Goal: Complete application form: Complete application form

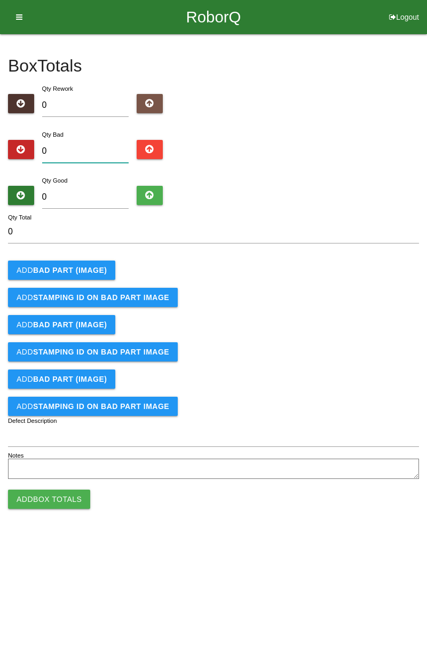
click at [94, 147] on input "0" at bounding box center [85, 151] width 87 height 23
type input "7"
click at [99, 192] on input "0" at bounding box center [85, 197] width 87 height 23
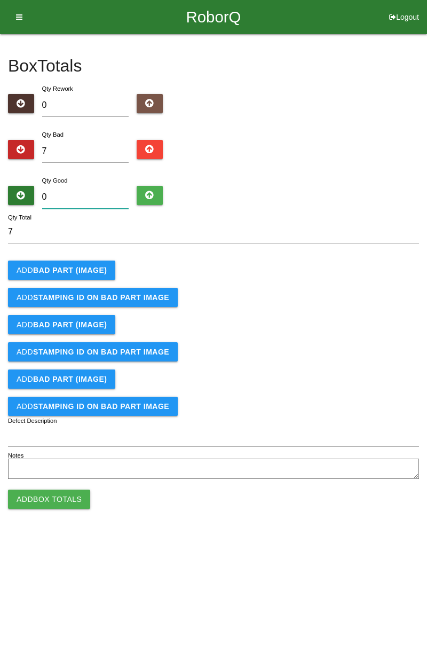
type input "7"
type input "14"
type input "77"
type input "84"
type input "77"
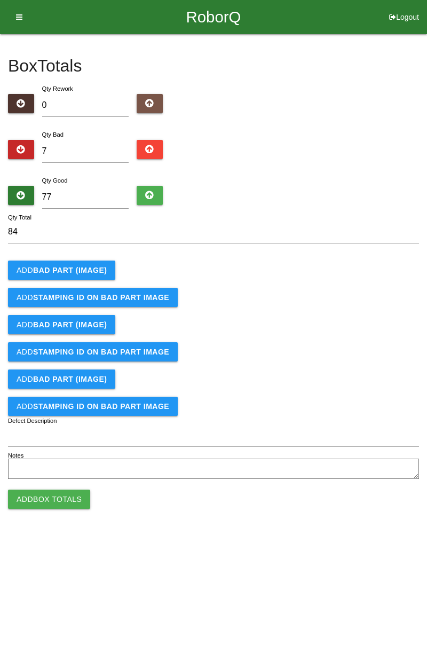
click at [73, 271] on b "BAD PART (IMAGE)" at bounding box center [70, 270] width 74 height 9
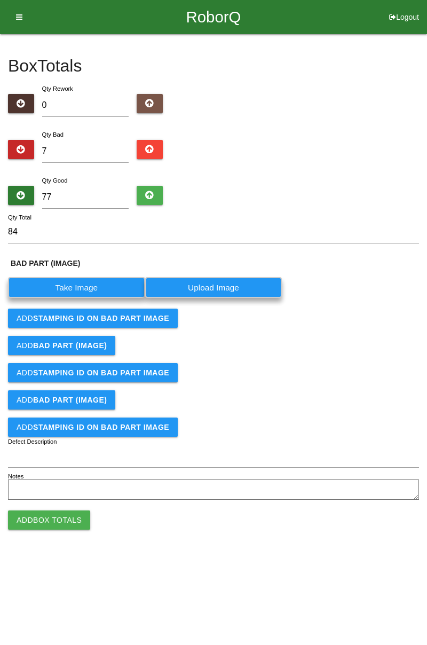
click at [111, 282] on label "Take Image" at bounding box center [76, 287] width 137 height 21
click at [0, 0] on \(IMAGE\) "Take Image" at bounding box center [0, 0] width 0 height 0
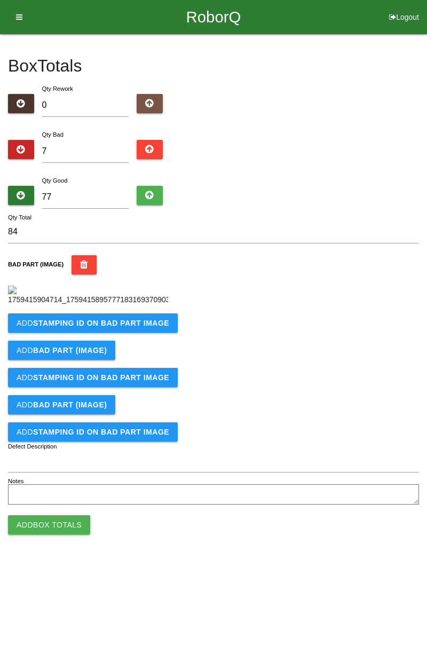
click at [143, 327] on b "STAMPING ID on BAD PART Image" at bounding box center [101, 323] width 136 height 9
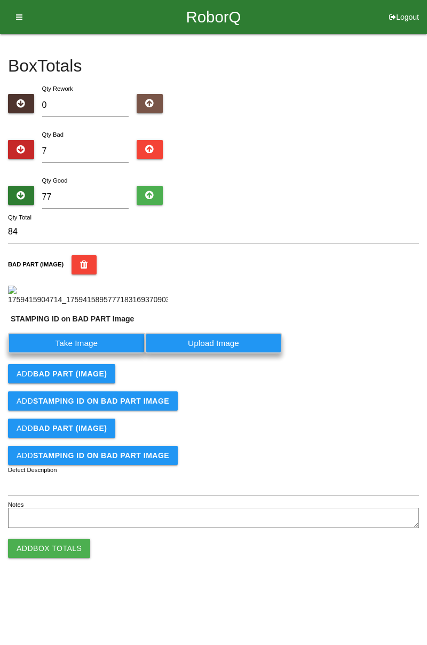
click at [109, 353] on label "Take Image" at bounding box center [76, 343] width 137 height 21
click at [0, 0] on PART "Take Image" at bounding box center [0, 0] width 0 height 0
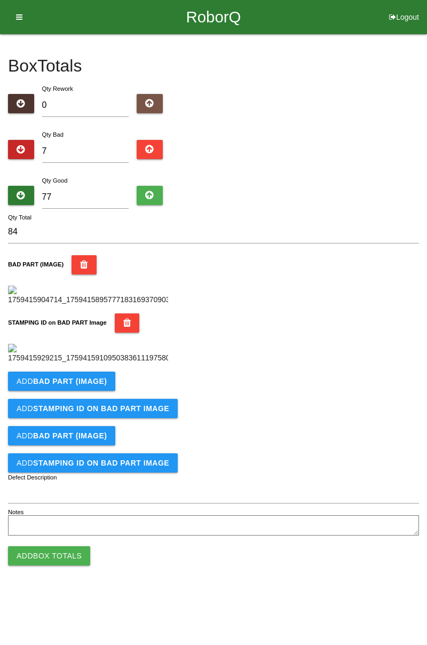
scroll to position [235, 0]
click at [97, 391] on button "Add BAD PART (IMAGE)" at bounding box center [61, 381] width 107 height 19
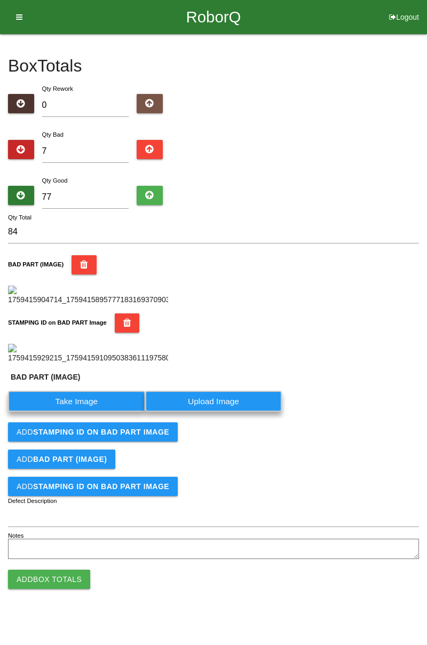
click at [96, 412] on label "Take Image" at bounding box center [76, 401] width 137 height 21
click at [0, 0] on \(IMAGE\) "Take Image" at bounding box center [0, 0] width 0 height 0
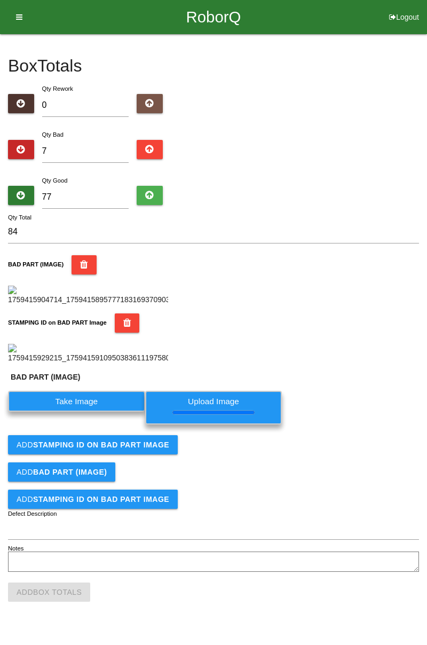
click at [115, 449] on b "STAMPING ID on BAD PART Image" at bounding box center [101, 444] width 136 height 9
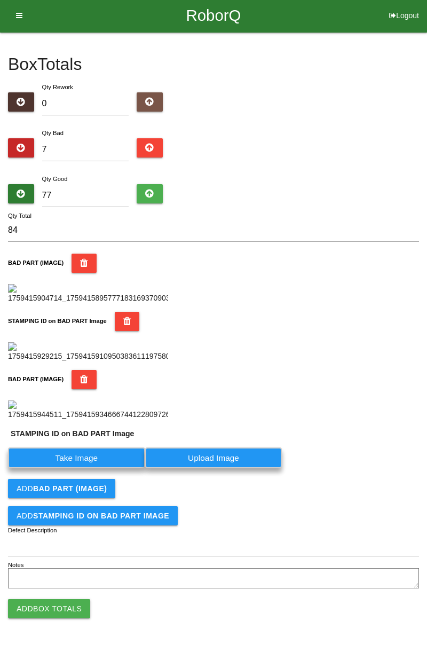
scroll to position [433, 0]
click at [112, 454] on label "Take Image" at bounding box center [76, 457] width 137 height 21
click at [0, 0] on PART "Take Image" at bounding box center [0, 0] width 0 height 0
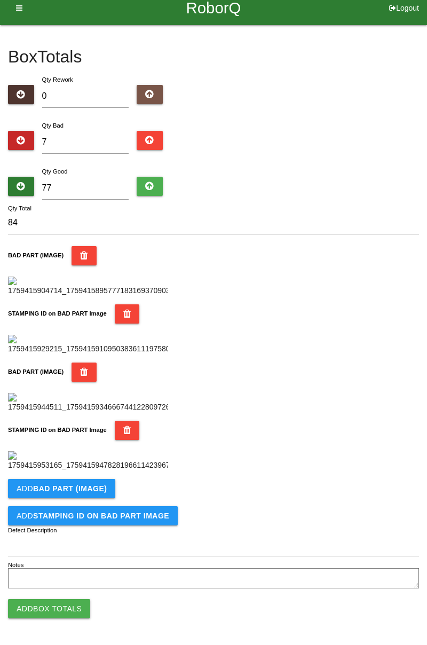
scroll to position [585, 0]
click at [90, 492] on button "Add BAD PART (IMAGE)" at bounding box center [61, 488] width 107 height 19
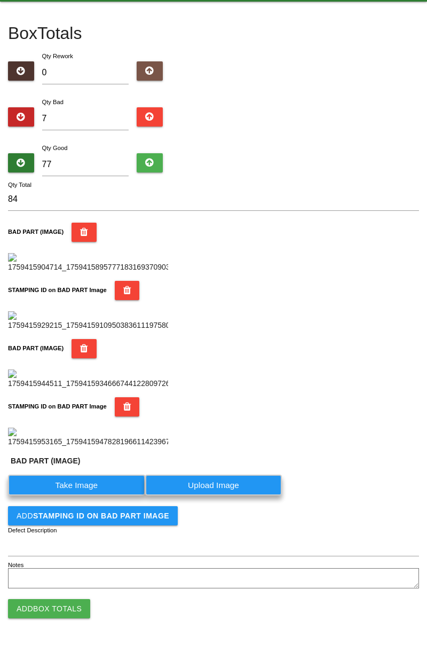
click at [92, 495] on label "Take Image" at bounding box center [76, 485] width 137 height 21
click at [0, 0] on \(IMAGE\) "Take Image" at bounding box center [0, 0] width 0 height 0
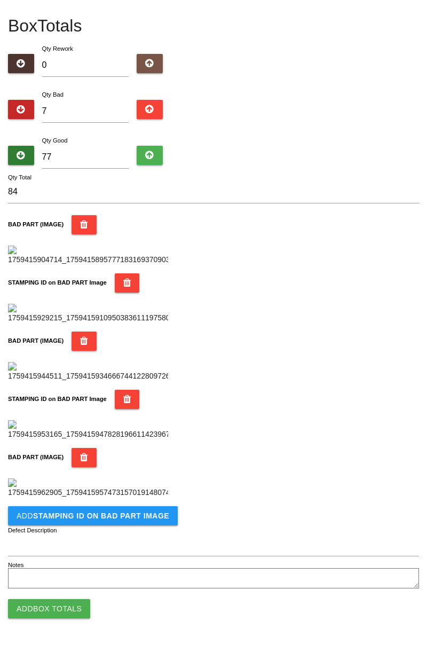
scroll to position [760, 0]
click at [127, 520] on button "Add STAMPING ID on BAD PART Image" at bounding box center [93, 515] width 170 height 19
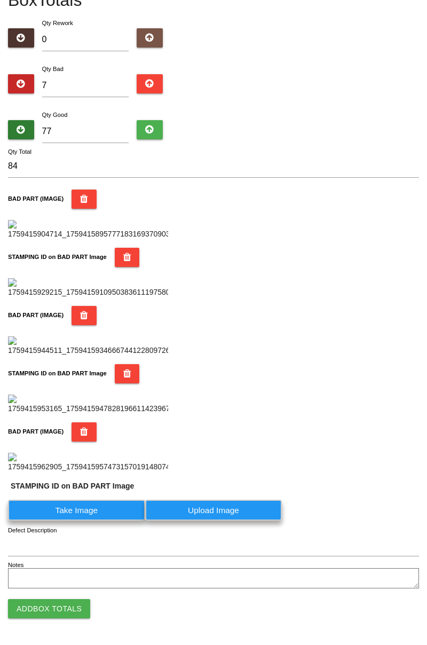
scroll to position [786, 0]
click at [99, 517] on label "Take Image" at bounding box center [76, 510] width 137 height 21
click at [0, 0] on PART "Take Image" at bounding box center [0, 0] width 0 height 0
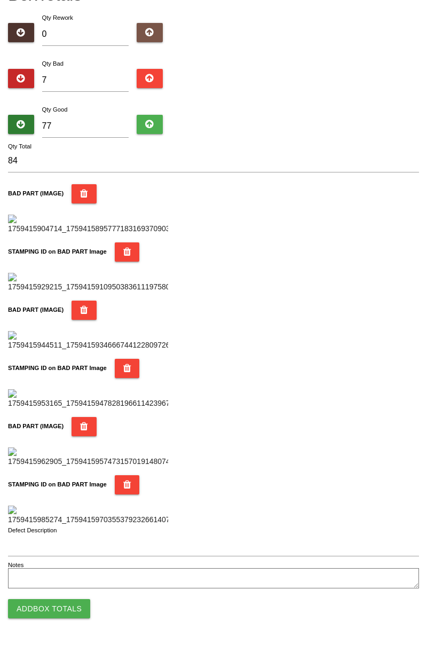
scroll to position [935, 0]
click at [74, 603] on button "Add Box Totals" at bounding box center [49, 608] width 82 height 19
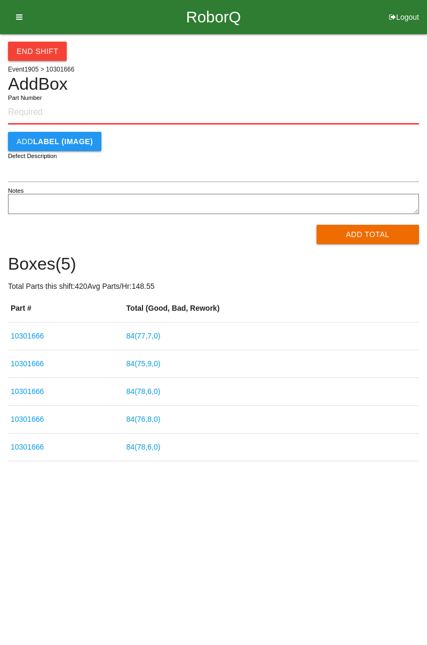
click at [66, 102] on input "Part Number" at bounding box center [213, 112] width 411 height 23
type input "10301666"
click at [370, 234] on button "Add Total" at bounding box center [368, 234] width 103 height 19
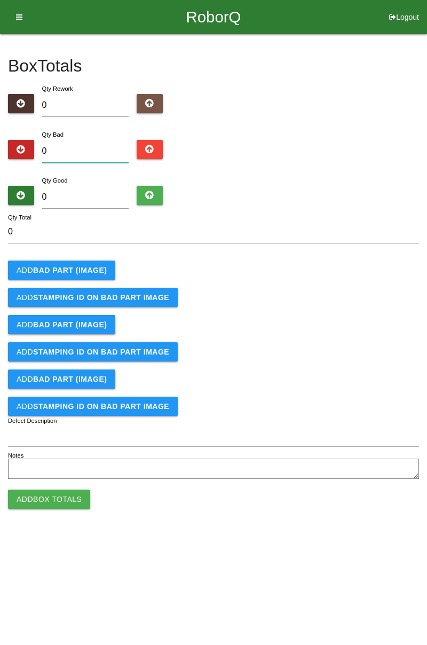
click at [99, 146] on input "0" at bounding box center [85, 151] width 87 height 23
type input "5"
click at [94, 200] on input "0" at bounding box center [85, 197] width 87 height 23
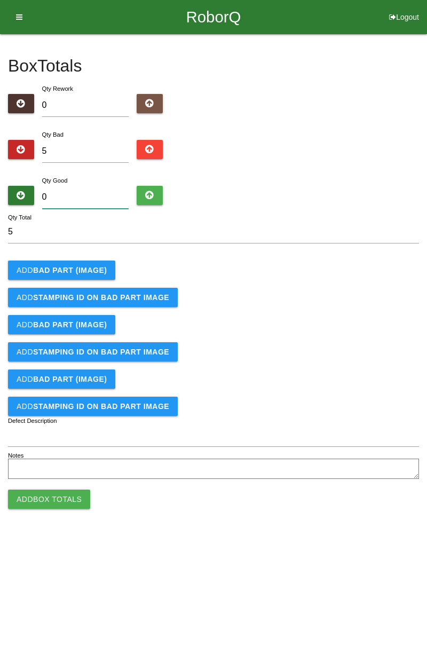
type input "7"
type input "12"
type input "79"
type input "84"
type input "79"
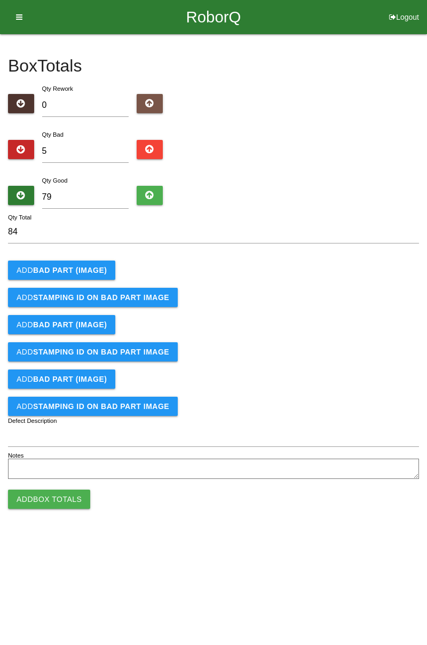
click at [94, 267] on b "BAD PART (IMAGE)" at bounding box center [70, 270] width 74 height 9
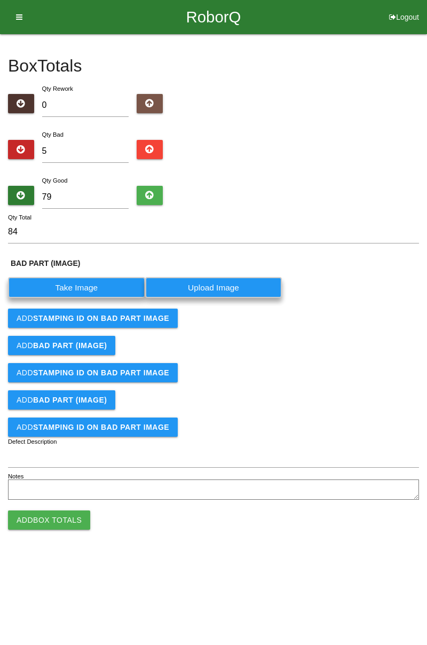
click at [93, 284] on label "Take Image" at bounding box center [76, 287] width 137 height 21
click at [0, 0] on \(IMAGE\) "Take Image" at bounding box center [0, 0] width 0 height 0
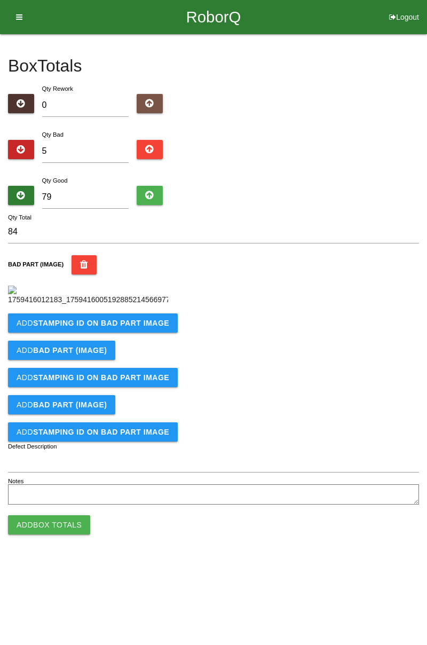
scroll to position [60, 0]
click at [117, 327] on b "STAMPING ID on BAD PART Image" at bounding box center [101, 323] width 136 height 9
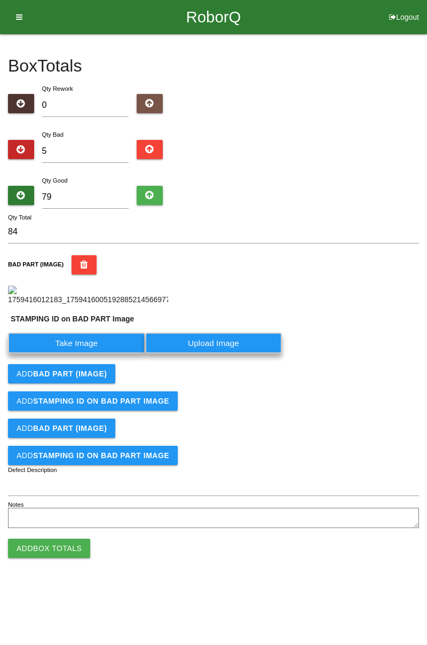
click at [113, 353] on label "Take Image" at bounding box center [76, 343] width 137 height 21
click at [0, 0] on PART "Take Image" at bounding box center [0, 0] width 0 height 0
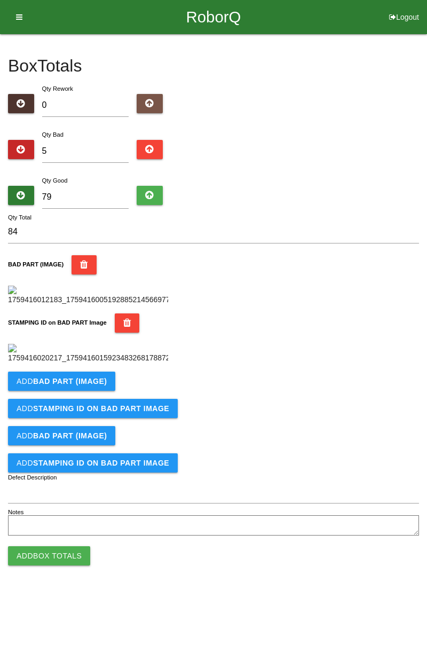
scroll to position [235, 0]
click at [97, 385] on b "BAD PART (IMAGE)" at bounding box center [70, 381] width 74 height 9
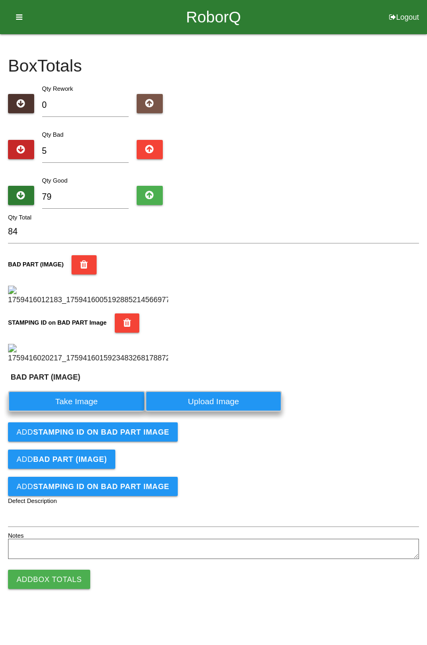
click at [92, 412] on label "Take Image" at bounding box center [76, 401] width 137 height 21
click at [0, 0] on \(IMAGE\) "Take Image" at bounding box center [0, 0] width 0 height 0
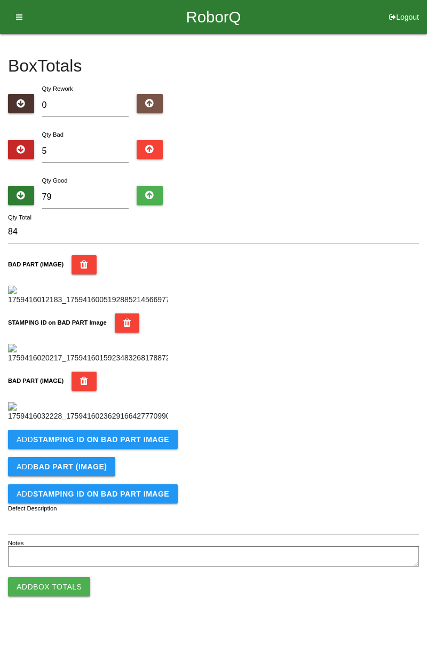
scroll to position [410, 0]
click at [140, 444] on b "STAMPING ID on BAD PART Image" at bounding box center [101, 439] width 136 height 9
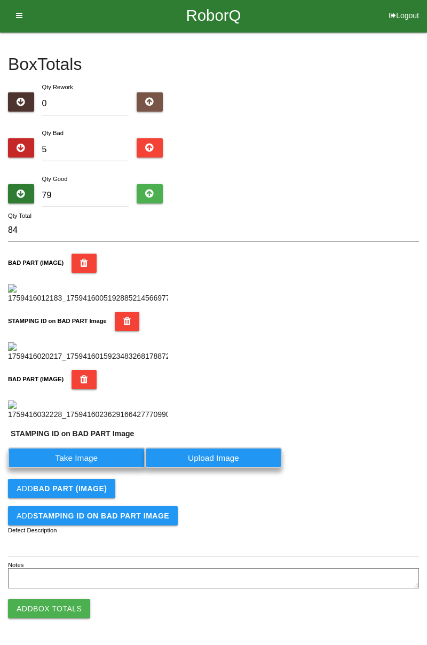
click at [96, 468] on label "Take Image" at bounding box center [76, 457] width 137 height 21
click at [0, 0] on PART "Take Image" at bounding box center [0, 0] width 0 height 0
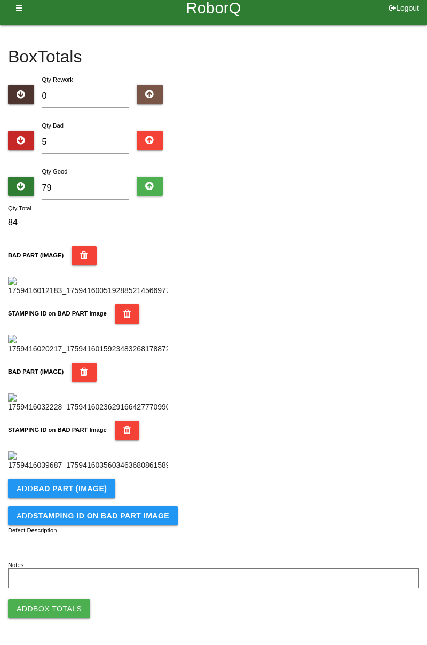
scroll to position [585, 0]
click at [97, 489] on b "BAD PART (IMAGE)" at bounding box center [70, 488] width 74 height 9
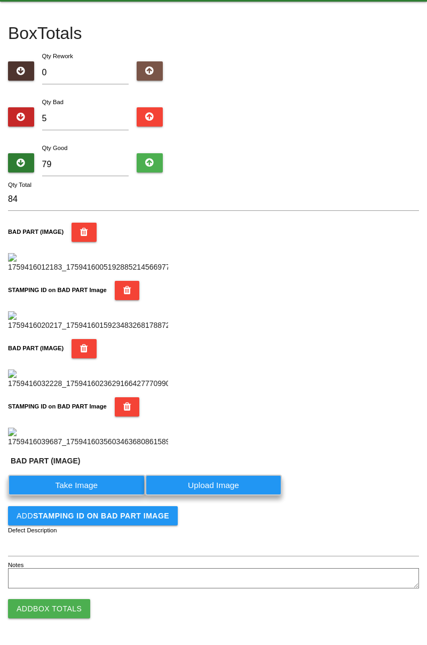
click at [127, 397] on button "STAMPING ID on BAD PART Image" at bounding box center [127, 406] width 25 height 19
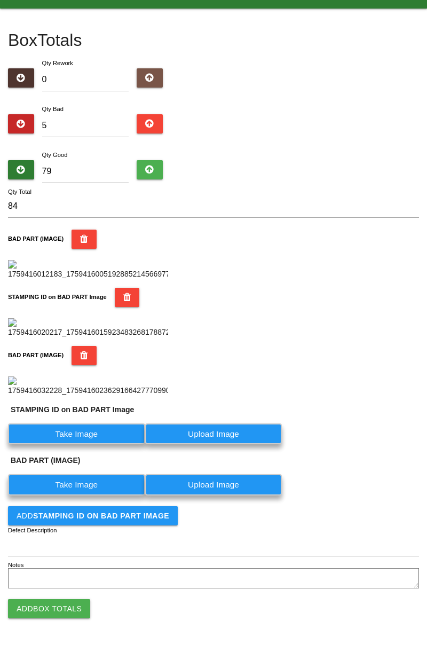
scroll to position [457, 0]
click at [94, 433] on label "Take Image" at bounding box center [76, 433] width 137 height 21
click at [0, 0] on PART "Take Image" at bounding box center [0, 0] width 0 height 0
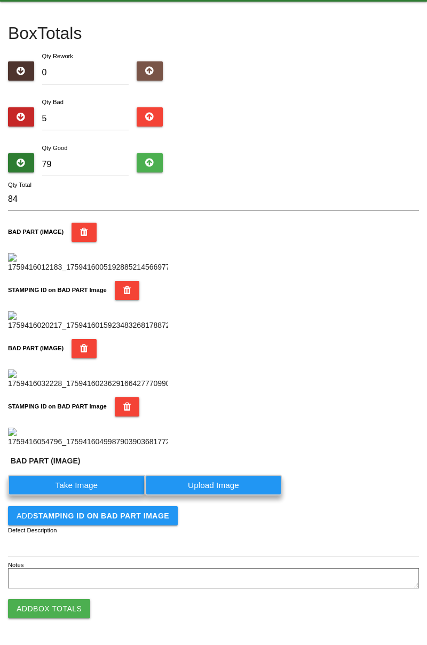
scroll to position [609, 0]
click at [105, 475] on label "Take Image" at bounding box center [76, 485] width 137 height 21
click at [0, 0] on \(IMAGE\) "Take Image" at bounding box center [0, 0] width 0 height 0
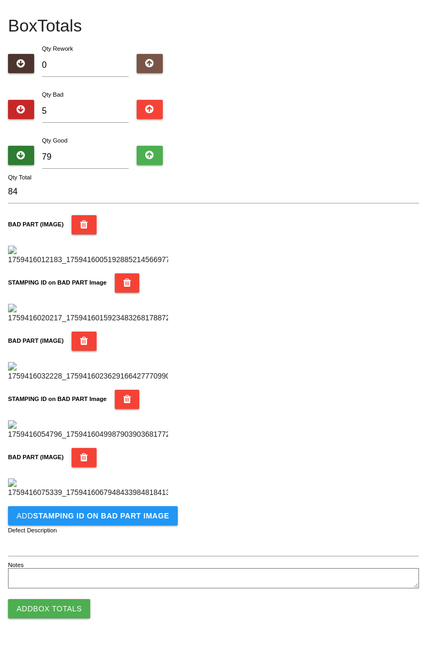
scroll to position [760, 0]
click at [139, 520] on button "Add STAMPING ID on BAD PART Image" at bounding box center [93, 515] width 170 height 19
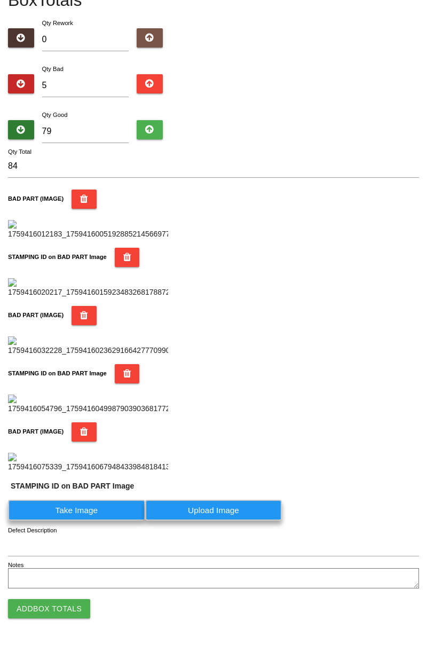
click at [101, 521] on label "Take Image" at bounding box center [76, 510] width 137 height 21
click at [0, 0] on PART "Take Image" at bounding box center [0, 0] width 0 height 0
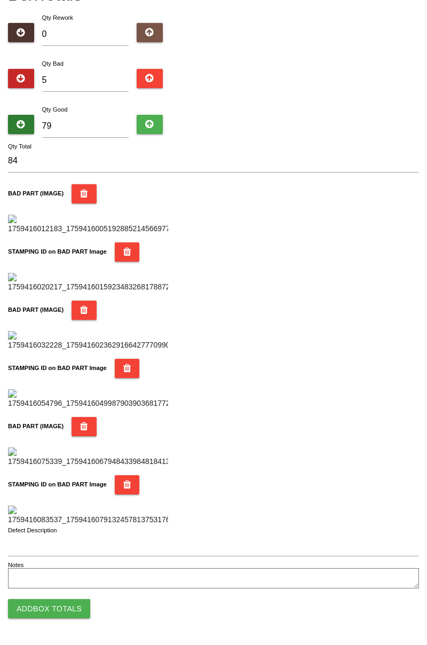
scroll to position [935, 0]
click at [64, 604] on button "Add Box Totals" at bounding box center [49, 608] width 82 height 19
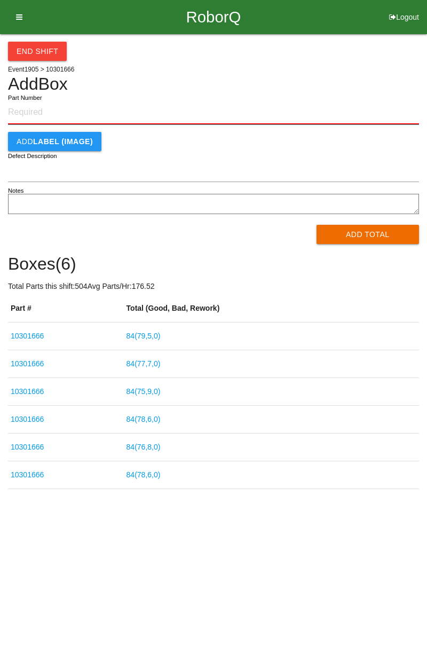
paste input "10301666"
type input "10301666"
click at [377, 234] on button "Add Total" at bounding box center [368, 234] width 103 height 19
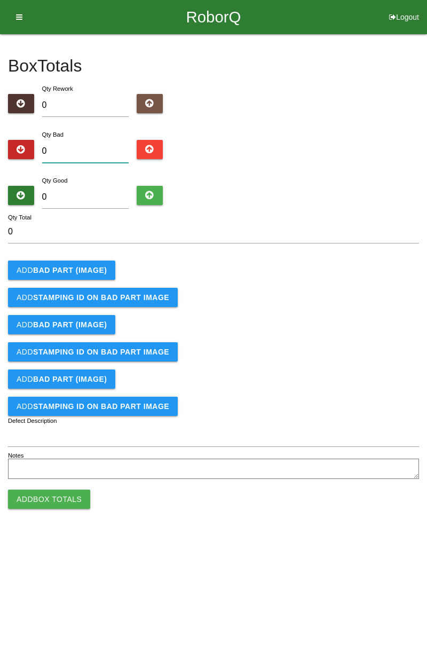
click at [93, 140] on input "0" at bounding box center [85, 151] width 87 height 23
type input "3"
click at [87, 276] on button "Add BAD PART (IMAGE)" at bounding box center [61, 270] width 107 height 19
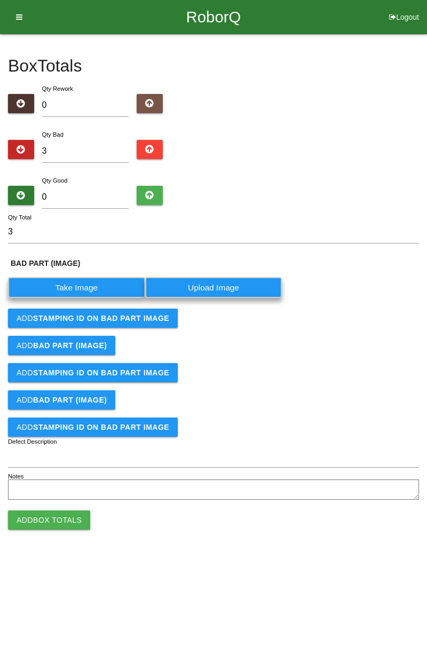
click at [100, 286] on label "Take Image" at bounding box center [76, 287] width 137 height 21
click at [0, 0] on \(IMAGE\) "Take Image" at bounding box center [0, 0] width 0 height 0
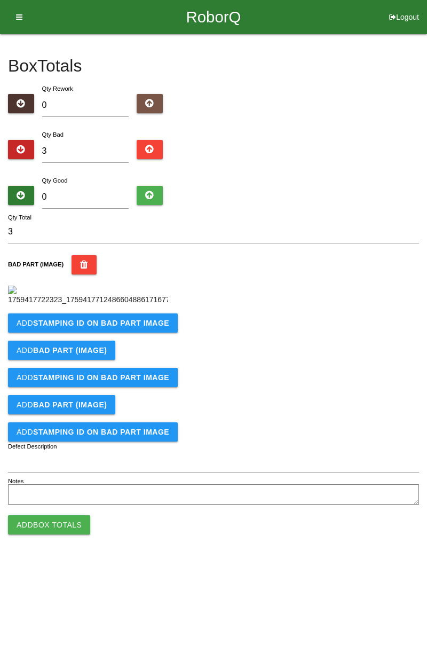
click at [157, 333] on button "Add STAMPING ID on BAD PART Image" at bounding box center [93, 322] width 170 height 19
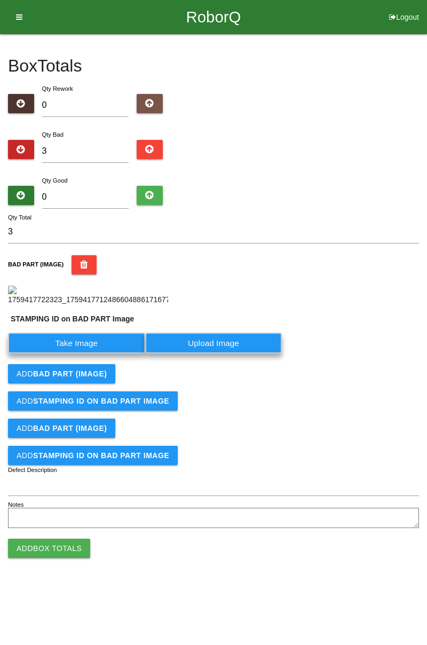
click at [108, 353] on label "Take Image" at bounding box center [76, 343] width 137 height 21
click at [0, 0] on PART "Take Image" at bounding box center [0, 0] width 0 height 0
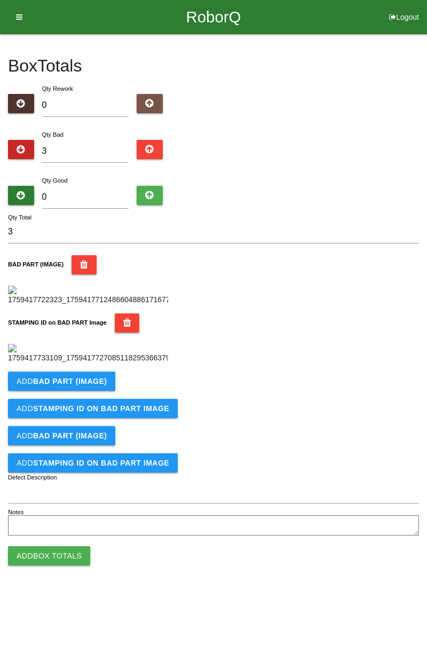
scroll to position [235, 0]
click at [91, 385] on b "BAD PART (IMAGE)" at bounding box center [70, 381] width 74 height 9
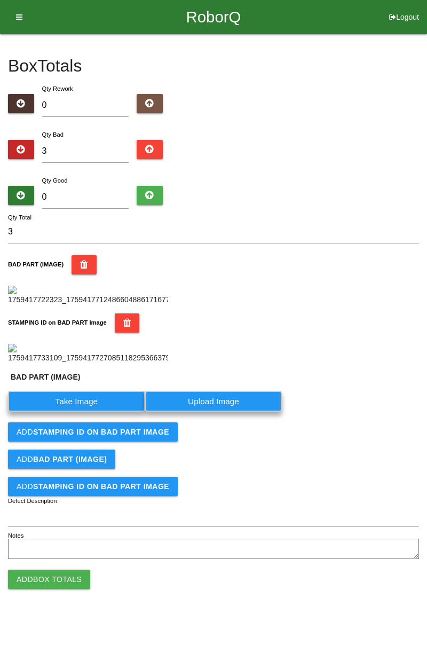
click at [92, 412] on label "Take Image" at bounding box center [76, 401] width 137 height 21
click at [0, 0] on \(IMAGE\) "Take Image" at bounding box center [0, 0] width 0 height 0
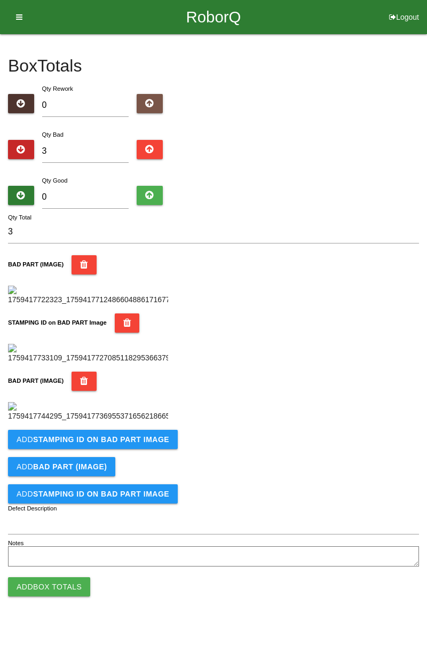
scroll to position [410, 0]
click at [143, 444] on b "STAMPING ID on BAD PART Image" at bounding box center [101, 439] width 136 height 9
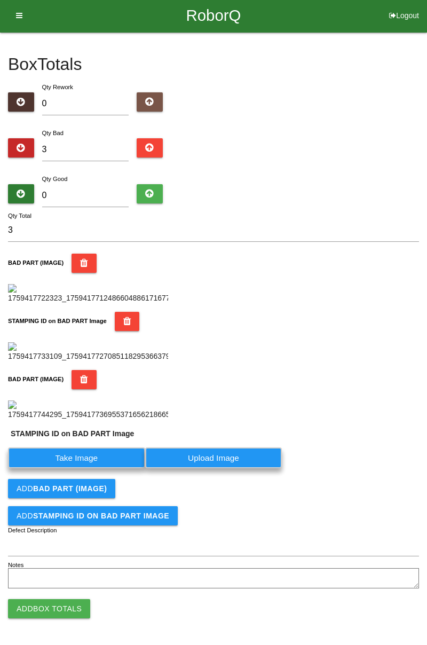
click at [102, 468] on label "Take Image" at bounding box center [76, 457] width 137 height 21
click at [0, 0] on PART "Take Image" at bounding box center [0, 0] width 0 height 0
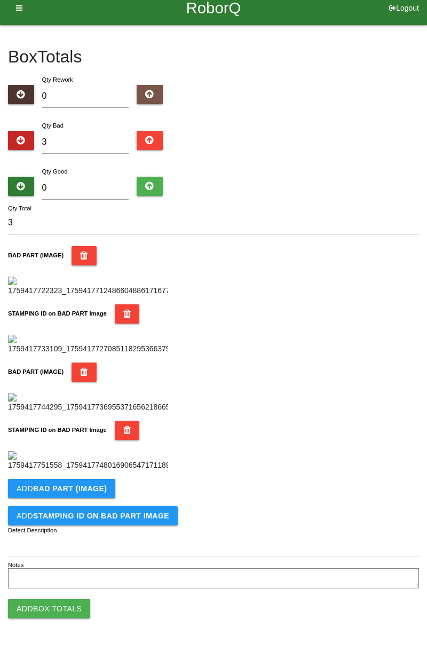
scroll to position [585, 0]
click at [84, 490] on b "BAD PART (IMAGE)" at bounding box center [70, 488] width 74 height 9
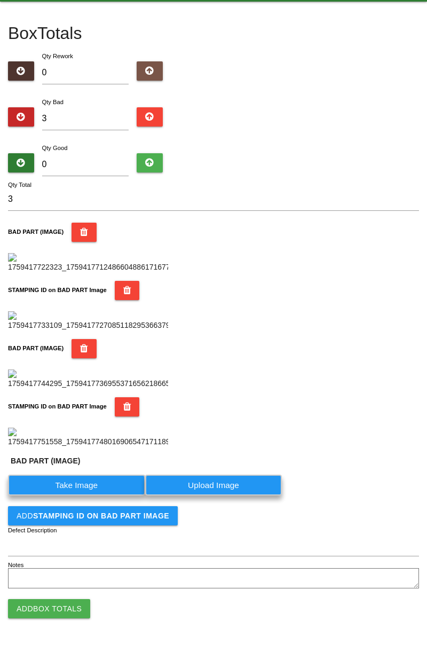
click at [94, 495] on label "Take Image" at bounding box center [76, 485] width 137 height 21
click at [0, 0] on \(IMAGE\) "Take Image" at bounding box center [0, 0] width 0 height 0
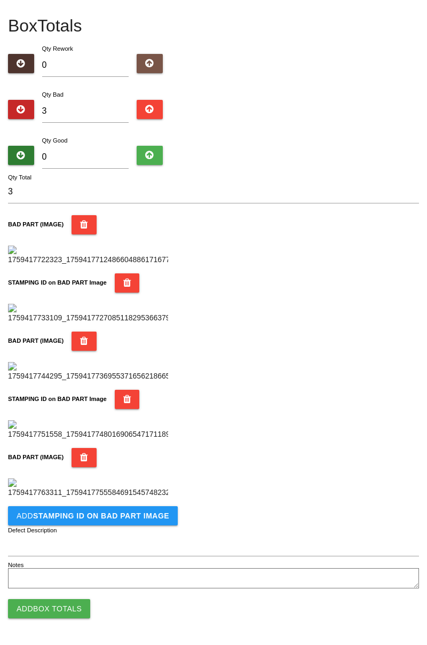
scroll to position [760, 0]
click at [132, 512] on b "STAMPING ID on BAD PART Image" at bounding box center [101, 515] width 136 height 9
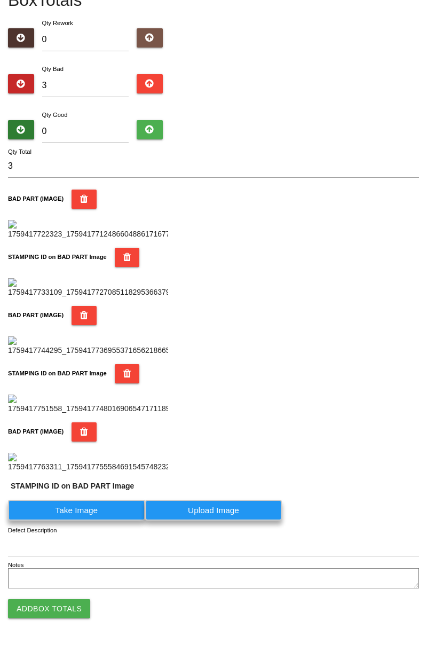
click at [107, 521] on label "Take Image" at bounding box center [76, 510] width 137 height 21
click at [0, 0] on PART "Take Image" at bounding box center [0, 0] width 0 height 0
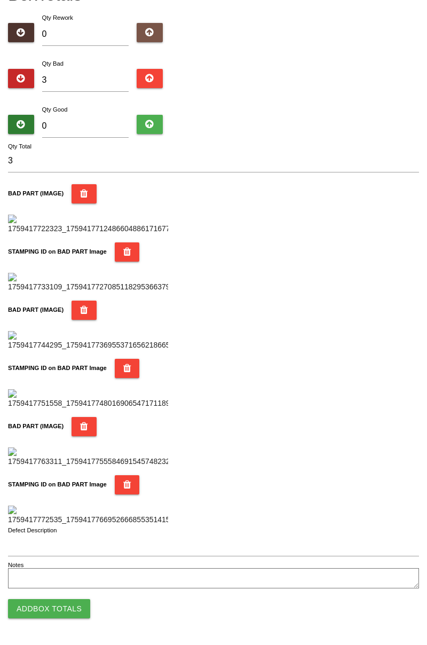
scroll to position [0, 0]
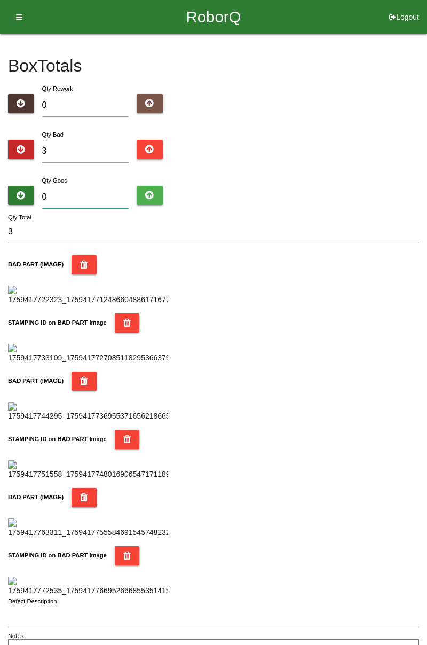
click at [116, 202] on input "0" at bounding box center [85, 197] width 87 height 23
type input "8"
type input "11"
type input "81"
type input "84"
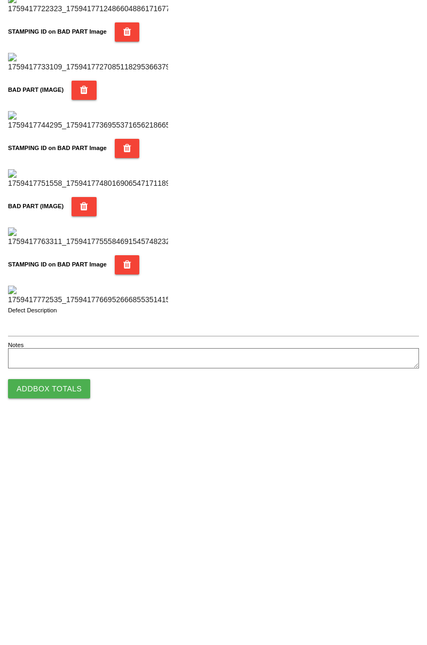
type input "81"
click at [67, 614] on button "Add Box Totals" at bounding box center [49, 608] width 82 height 19
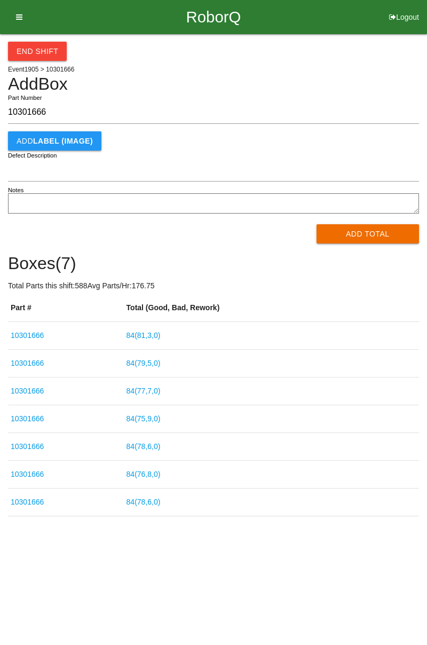
type input "10301666"
click at [363, 234] on button "Add Total" at bounding box center [368, 233] width 103 height 19
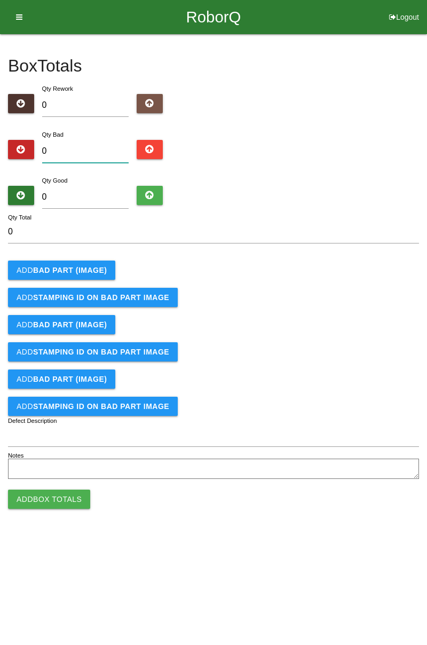
click at [100, 148] on input "0" at bounding box center [85, 151] width 87 height 23
type input "3"
click at [97, 264] on button "Add BAD PART (IMAGE)" at bounding box center [61, 270] width 107 height 19
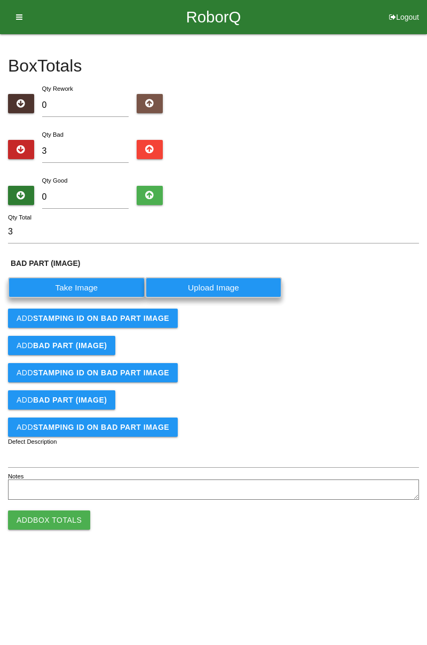
click at [97, 278] on label "Take Image" at bounding box center [76, 287] width 137 height 21
click at [0, 0] on \(IMAGE\) "Take Image" at bounding box center [0, 0] width 0 height 0
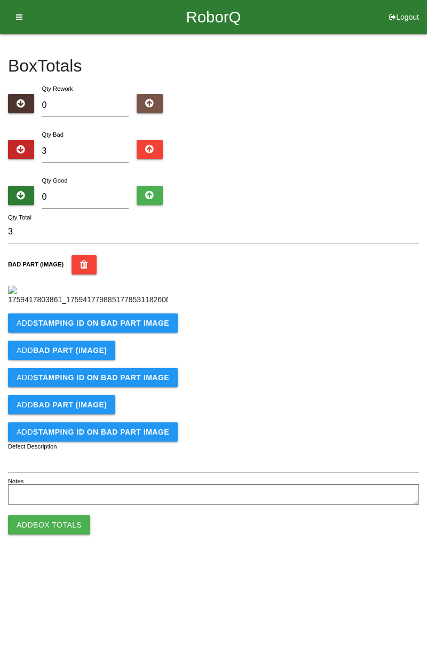
scroll to position [60, 0]
click at [154, 327] on b "STAMPING ID on BAD PART Image" at bounding box center [101, 323] width 136 height 9
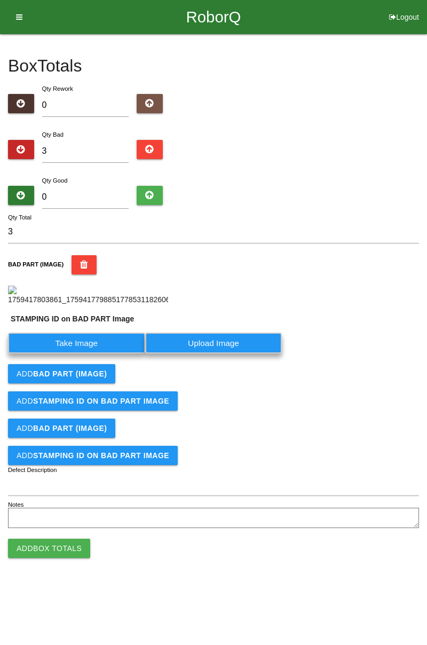
click at [109, 353] on label "Take Image" at bounding box center [76, 343] width 137 height 21
click at [0, 0] on PART "Take Image" at bounding box center [0, 0] width 0 height 0
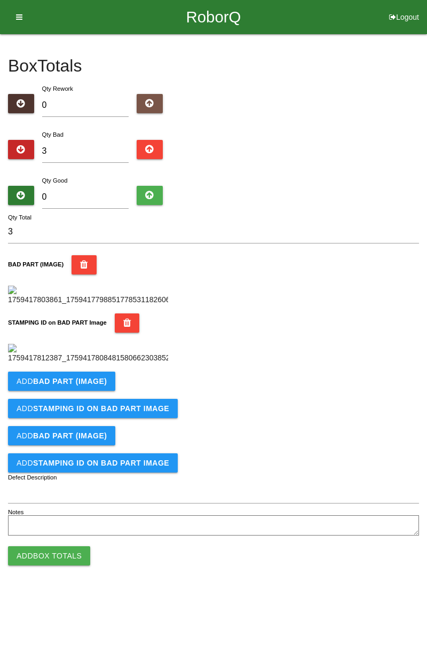
scroll to position [235, 0]
click at [97, 385] on b "BAD PART (IMAGE)" at bounding box center [70, 381] width 74 height 9
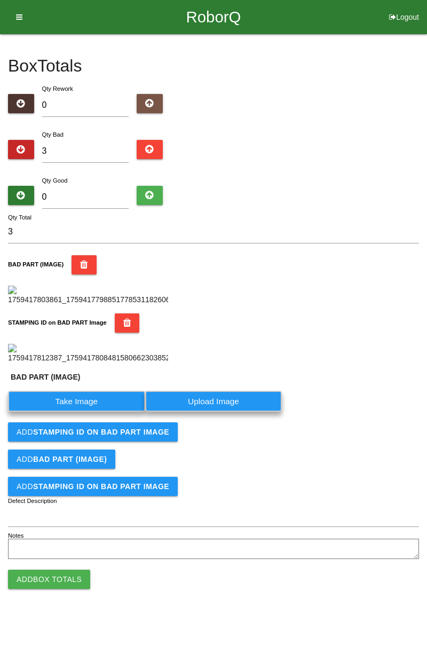
click at [90, 412] on label "Take Image" at bounding box center [76, 401] width 137 height 21
click at [0, 0] on \(IMAGE\) "Take Image" at bounding box center [0, 0] width 0 height 0
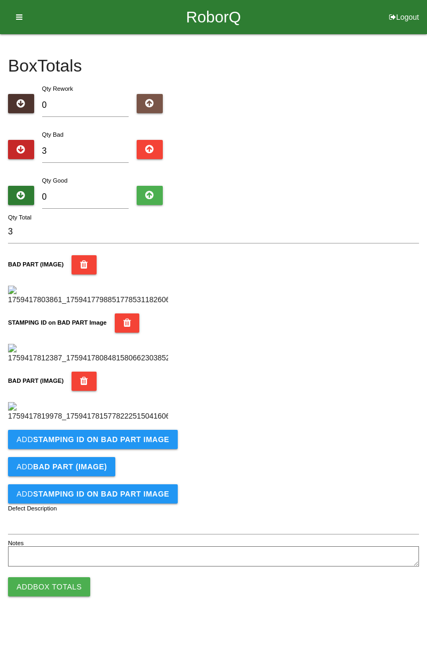
scroll to position [410, 0]
click at [146, 449] on button "Add STAMPING ID on BAD PART Image" at bounding box center [93, 439] width 170 height 19
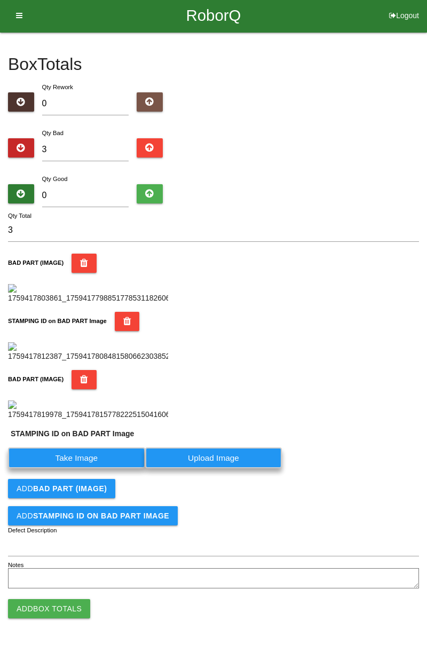
click at [105, 468] on label "Take Image" at bounding box center [76, 457] width 137 height 21
click at [0, 0] on PART "Take Image" at bounding box center [0, 0] width 0 height 0
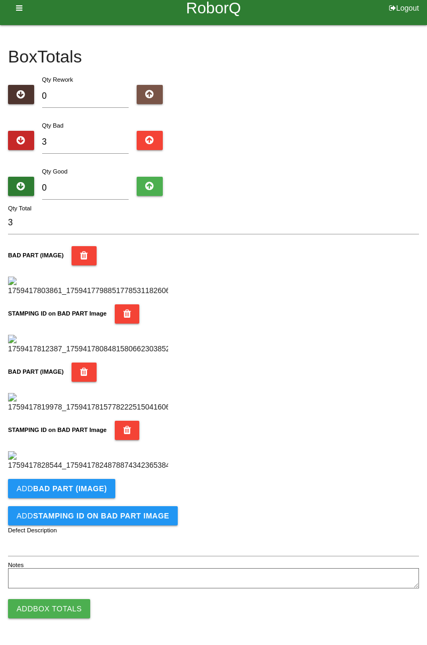
scroll to position [585, 0]
click at [109, 489] on button "Add BAD PART (IMAGE)" at bounding box center [61, 488] width 107 height 19
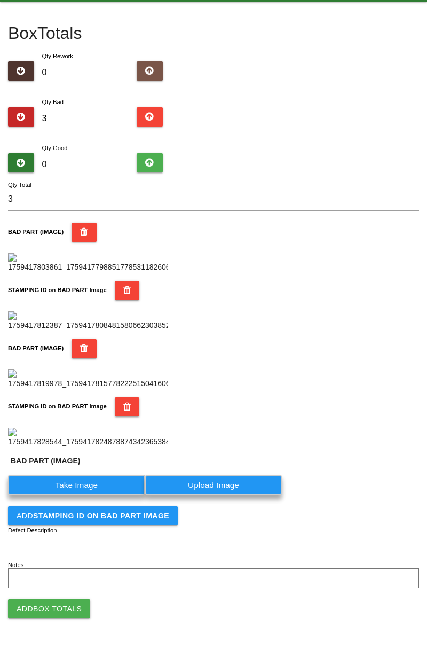
click at [85, 495] on label "Take Image" at bounding box center [76, 485] width 137 height 21
click at [0, 0] on \(IMAGE\) "Take Image" at bounding box center [0, 0] width 0 height 0
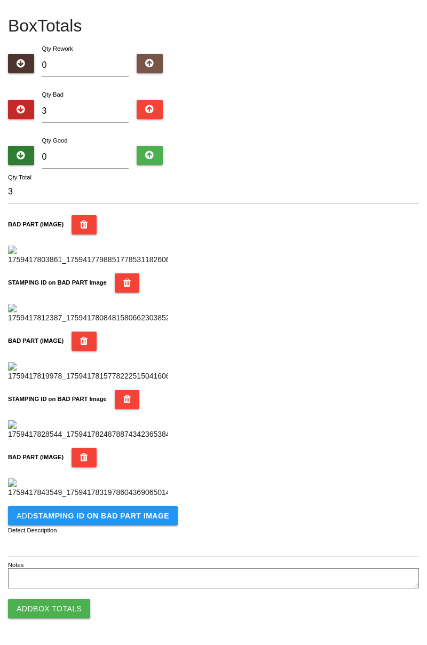
scroll to position [760, 0]
click at [120, 519] on b "STAMPING ID on BAD PART Image" at bounding box center [101, 515] width 136 height 9
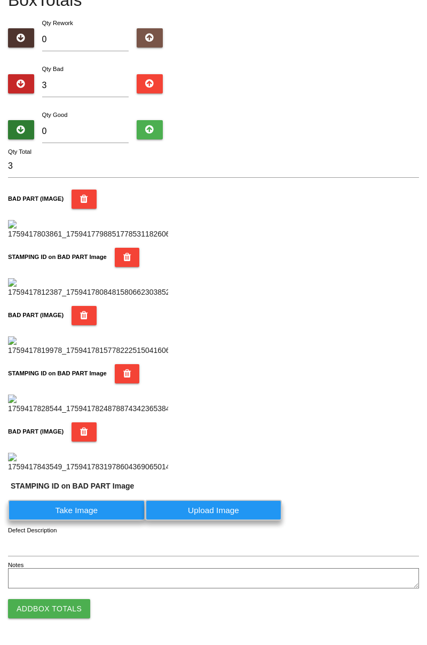
click at [93, 521] on label "Take Image" at bounding box center [76, 510] width 137 height 21
click at [0, 0] on PART "Take Image" at bounding box center [0, 0] width 0 height 0
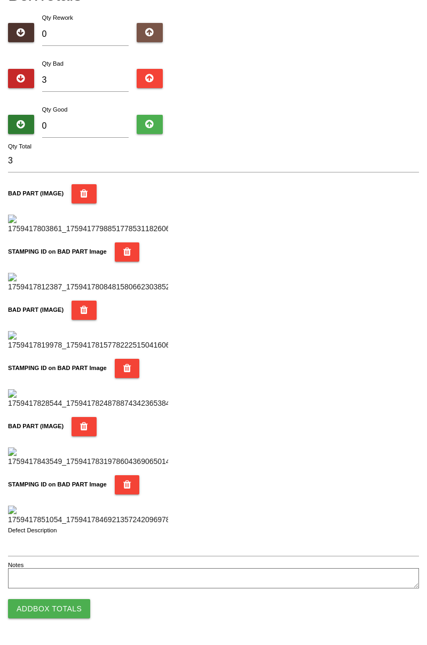
scroll to position [0, 0]
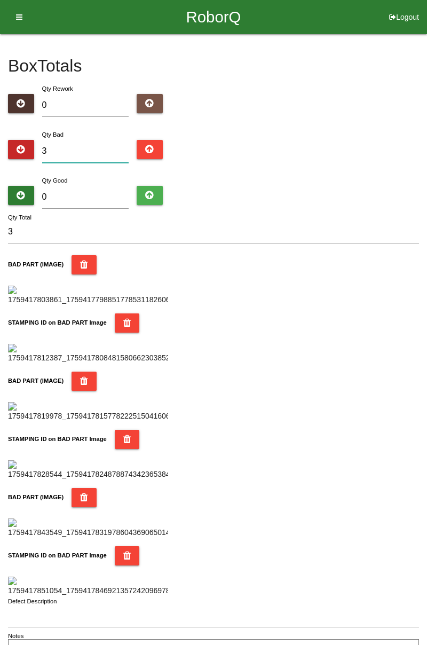
click at [92, 152] on input "3" at bounding box center [85, 151] width 87 height 23
type input "0"
type input "1"
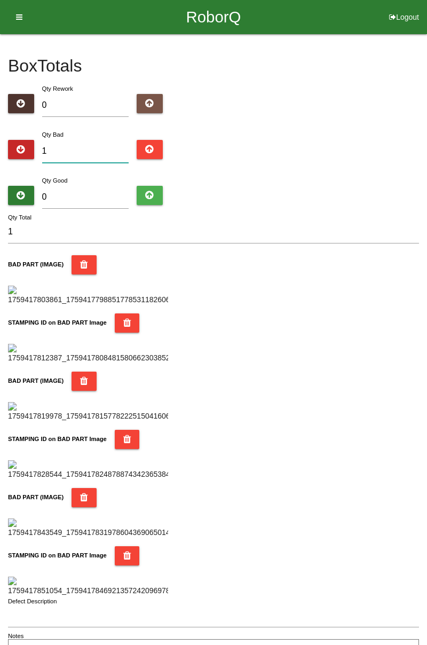
type input "11"
click at [96, 194] on input "0" at bounding box center [85, 197] width 87 height 23
type input "7"
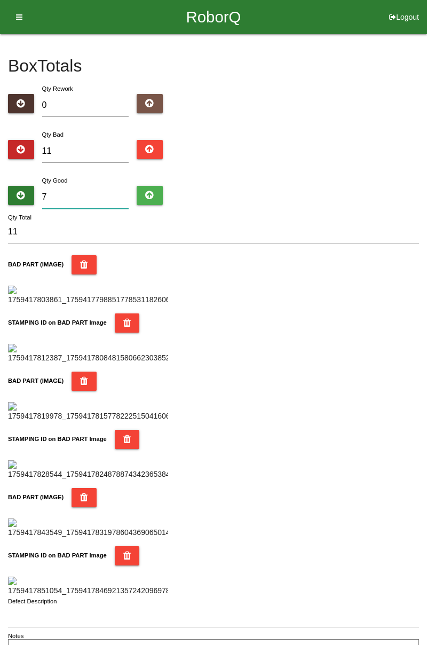
type input "18"
type input "73"
type input "84"
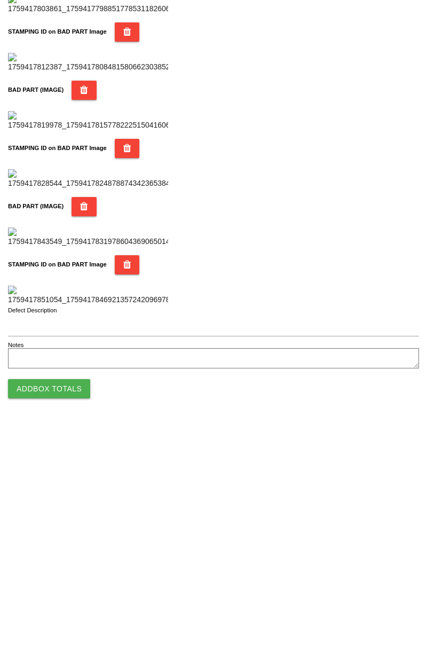
scroll to position [935, 0]
type input "73"
click at [235, 475] on div "STAMPING ID on BAD PART Image" at bounding box center [213, 500] width 411 height 50
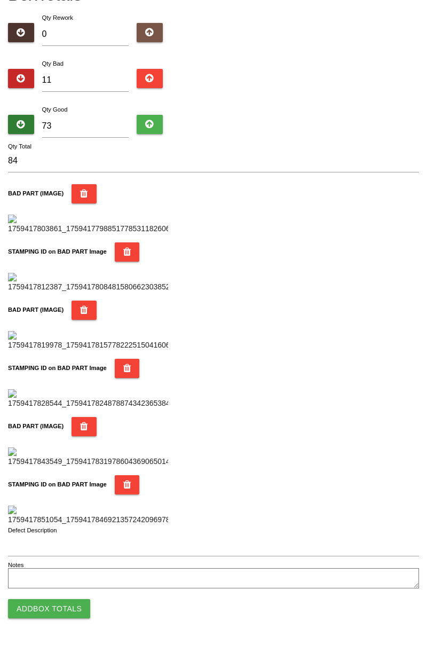
click at [69, 609] on button "Add Box Totals" at bounding box center [49, 608] width 82 height 19
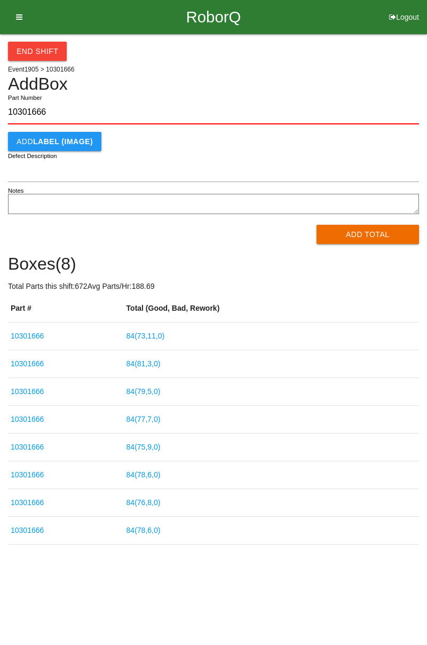
type input "10301666"
click at [385, 233] on button "Add Total" at bounding box center [368, 234] width 103 height 19
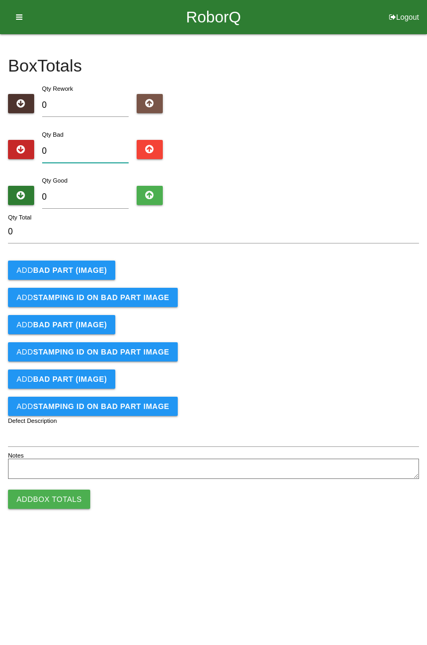
click at [97, 146] on input "0" at bounding box center [85, 151] width 87 height 23
type input "1"
type input "11"
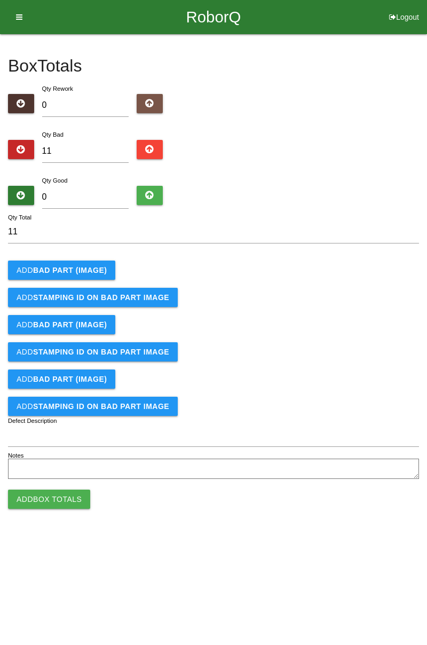
click at [93, 269] on b "BAD PART (IMAGE)" at bounding box center [70, 270] width 74 height 9
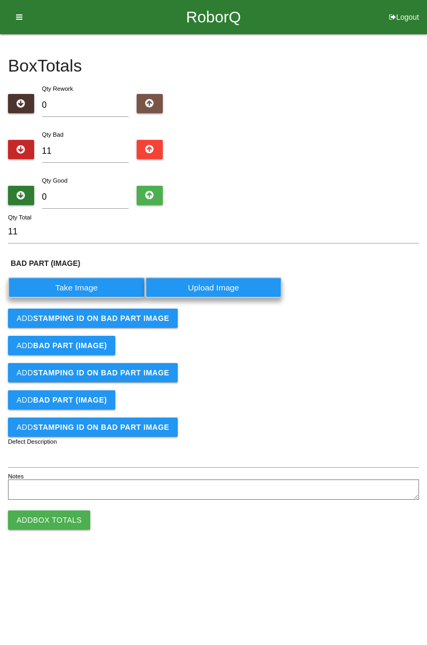
click at [87, 284] on label "Take Image" at bounding box center [76, 287] width 137 height 21
click at [0, 0] on \(IMAGE\) "Take Image" at bounding box center [0, 0] width 0 height 0
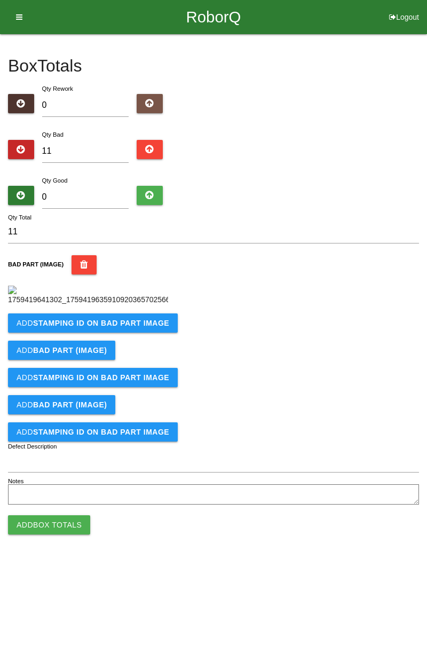
click at [140, 333] on button "Add STAMPING ID on BAD PART Image" at bounding box center [93, 322] width 170 height 19
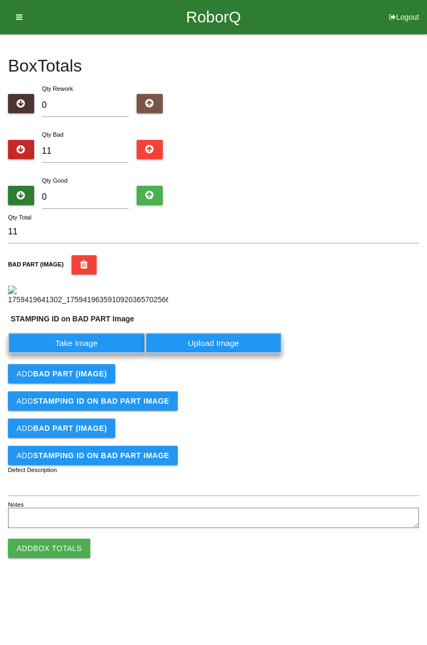
click at [111, 353] on label "Take Image" at bounding box center [76, 343] width 137 height 21
click at [0, 0] on PART "Take Image" at bounding box center [0, 0] width 0 height 0
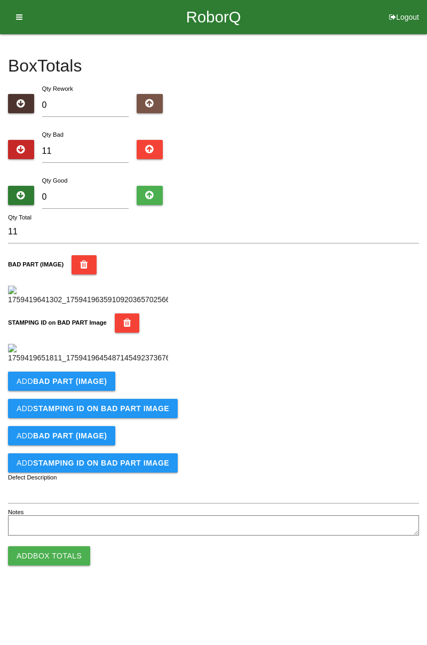
scroll to position [235, 0]
click at [91, 385] on b "BAD PART (IMAGE)" at bounding box center [70, 381] width 74 height 9
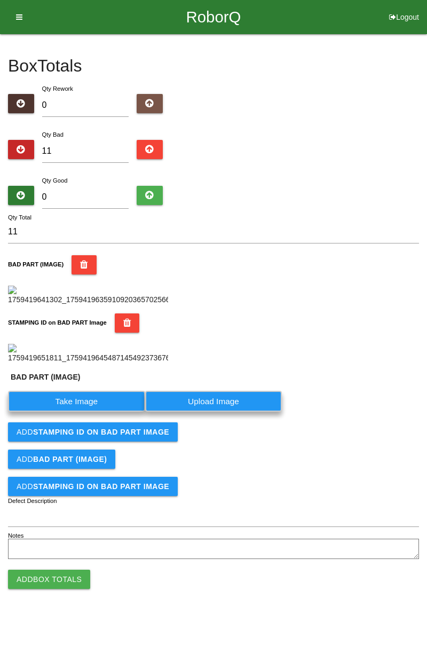
click at [99, 412] on label "Take Image" at bounding box center [76, 401] width 137 height 21
click at [0, 0] on \(IMAGE\) "Take Image" at bounding box center [0, 0] width 0 height 0
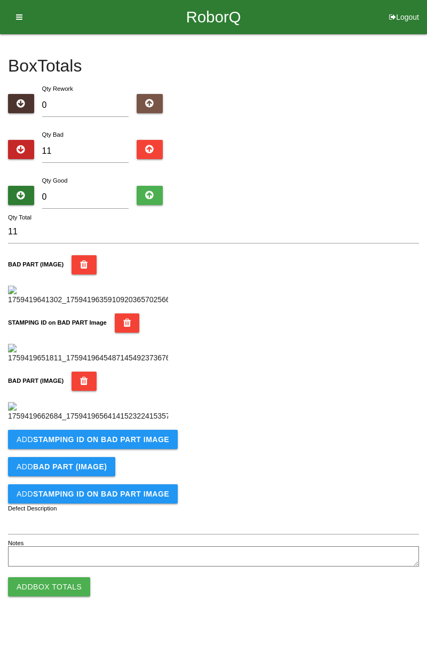
scroll to position [410, 0]
click at [144, 444] on b "STAMPING ID on BAD PART Image" at bounding box center [101, 439] width 136 height 9
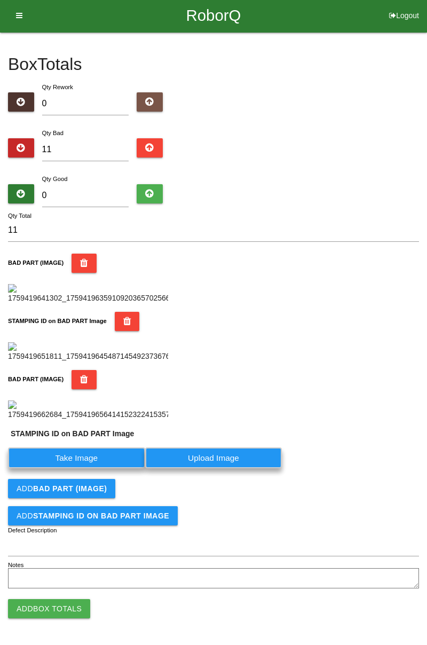
click at [107, 468] on label "Take Image" at bounding box center [76, 457] width 137 height 21
click at [0, 0] on PART "Take Image" at bounding box center [0, 0] width 0 height 0
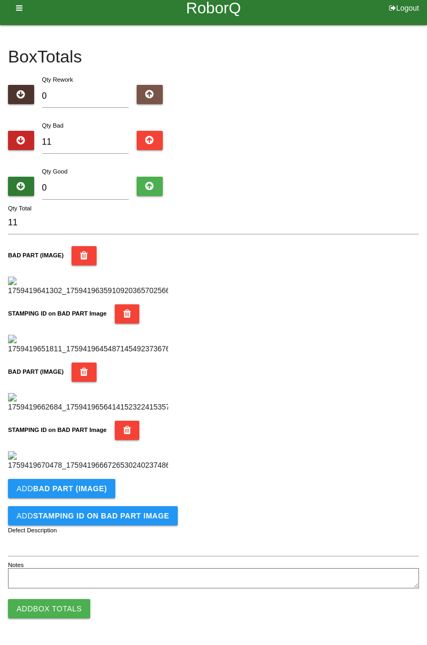
scroll to position [585, 0]
click at [93, 485] on b "BAD PART (IMAGE)" at bounding box center [70, 488] width 74 height 9
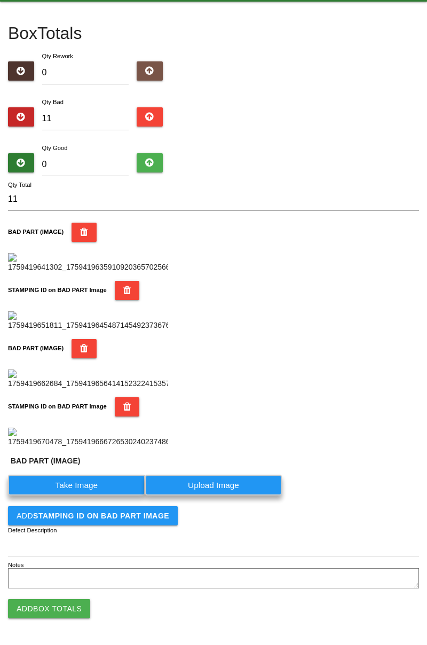
click at [92, 495] on label "Take Image" at bounding box center [76, 485] width 137 height 21
click at [0, 0] on \(IMAGE\) "Take Image" at bounding box center [0, 0] width 0 height 0
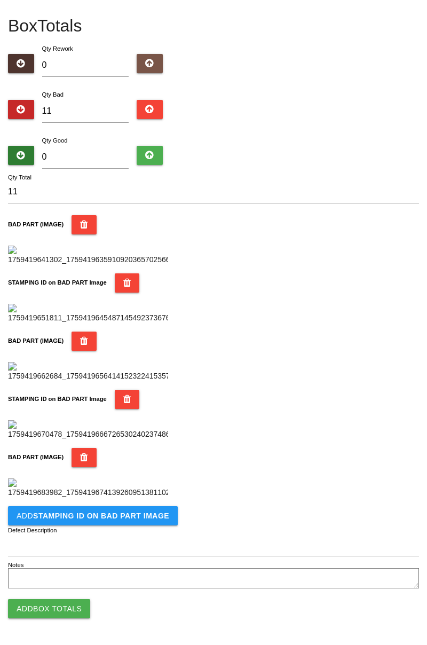
scroll to position [760, 0]
click at [144, 511] on b "STAMPING ID on BAD PART Image" at bounding box center [101, 515] width 136 height 9
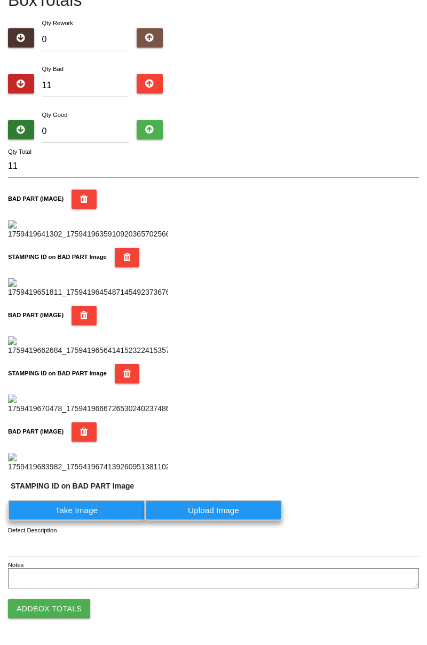
click at [102, 521] on label "Take Image" at bounding box center [76, 510] width 137 height 21
click at [0, 0] on PART "Take Image" at bounding box center [0, 0] width 0 height 0
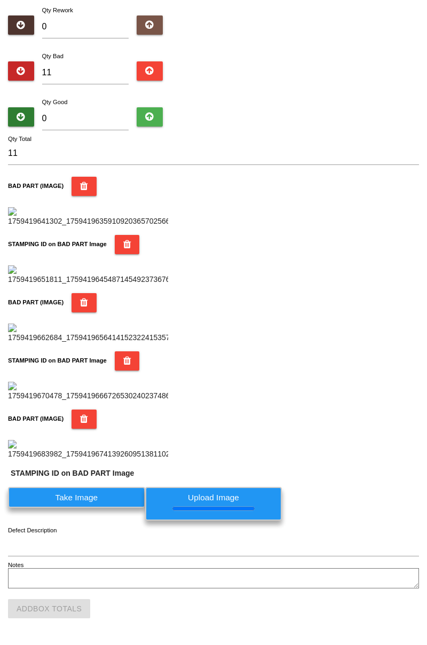
scroll to position [0, 0]
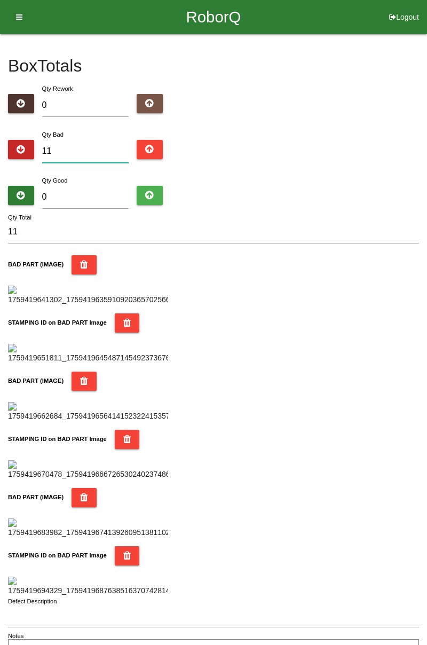
click at [104, 141] on input "11" at bounding box center [85, 151] width 87 height 23
type input "1"
type input "17"
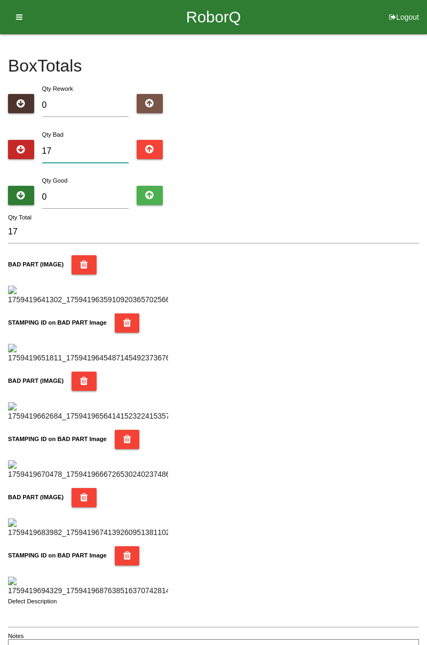
click at [98, 141] on input "17" at bounding box center [85, 151] width 87 height 23
click at [89, 146] on input "17" at bounding box center [85, 151] width 87 height 23
type input "1"
type input "19"
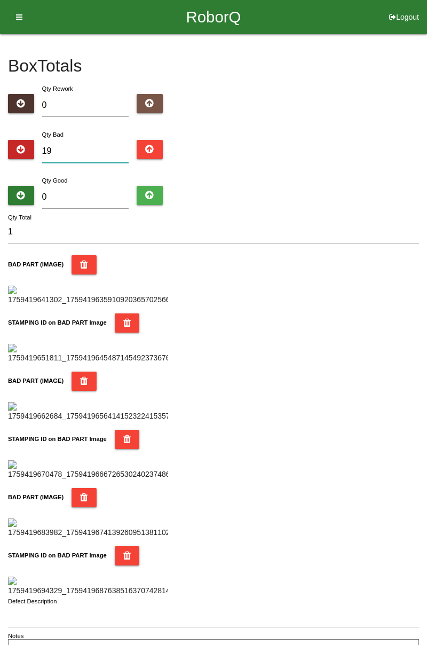
type input "19"
